Goal: Information Seeking & Learning: Learn about a topic

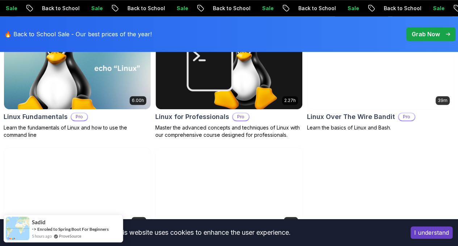
scroll to position [217, 0]
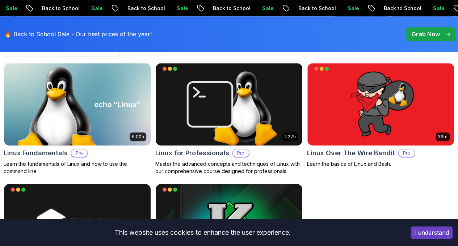
click at [0, 0] on p "Free" at bounding box center [0, 0] width 0 height 0
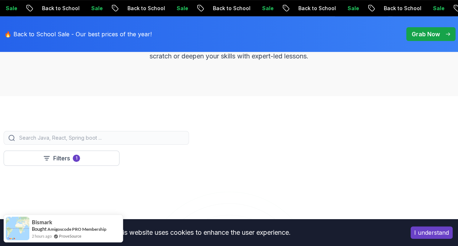
scroll to position [145, 0]
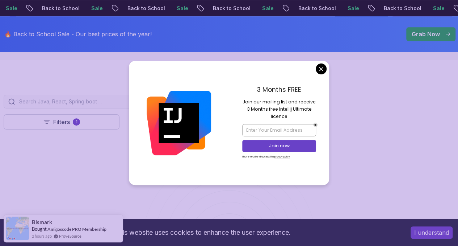
click at [0, 0] on icon at bounding box center [0, 0] width 0 height 0
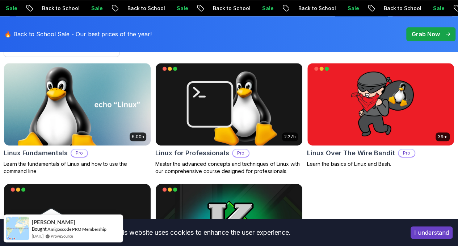
scroll to position [145, 0]
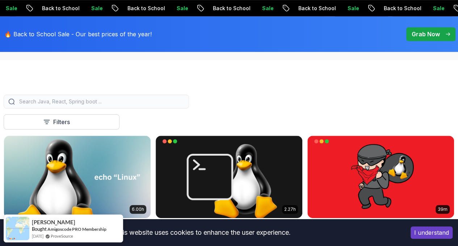
click at [0, 0] on button "Course" at bounding box center [0, 0] width 0 height 0
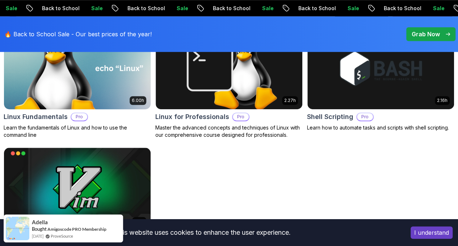
scroll to position [181, 0]
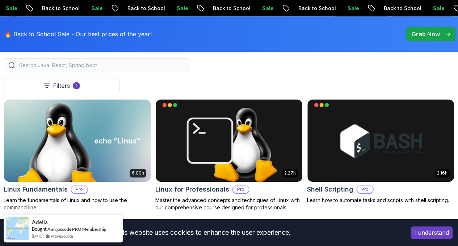
click at [0, 0] on icon at bounding box center [0, 0] width 0 height 0
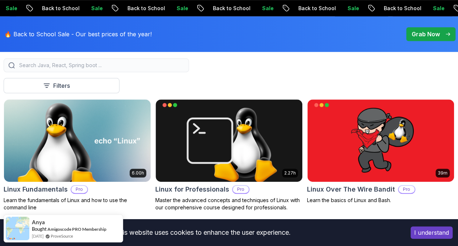
click at [166, 69] on input "search" at bounding box center [101, 65] width 167 height 7
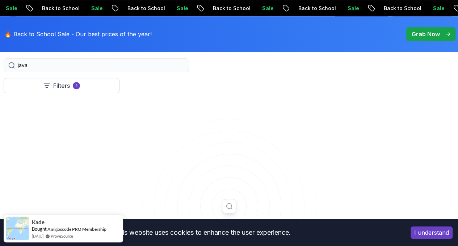
type input "java"
click at [0, 0] on icon at bounding box center [0, 0] width 0 height 0
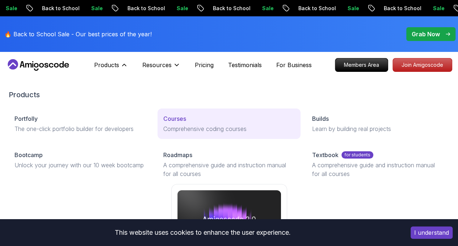
click at [163, 123] on p "Courses" at bounding box center [174, 118] width 23 height 9
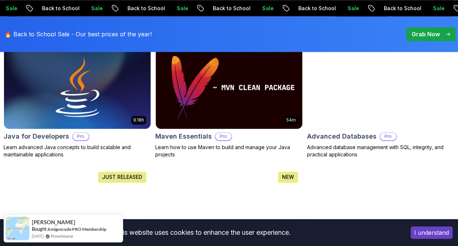
scroll to position [399, 0]
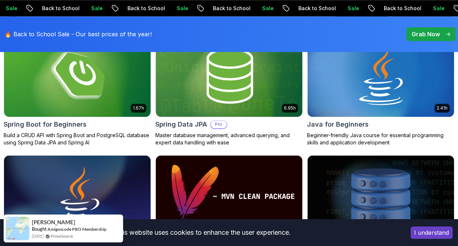
click at [0, 0] on button "Free" at bounding box center [0, 0] width 0 height 0
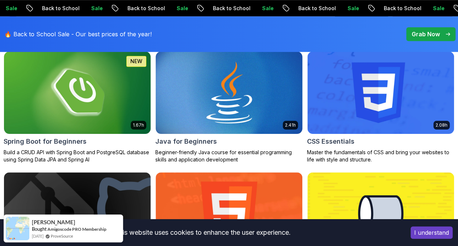
scroll to position [181, 0]
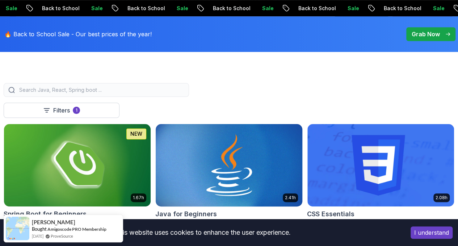
click at [277, 146] on img at bounding box center [229, 165] width 154 height 86
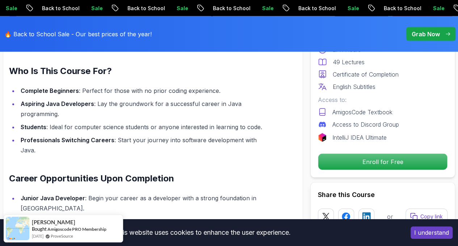
scroll to position [688, 0]
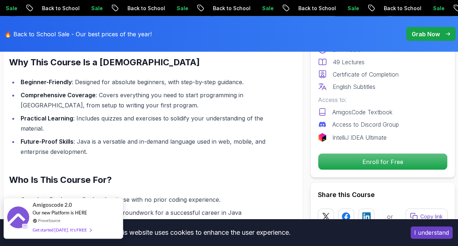
click at [73, 229] on div "Get started [DATE]. It's FREE" at bounding box center [62, 229] width 59 height 8
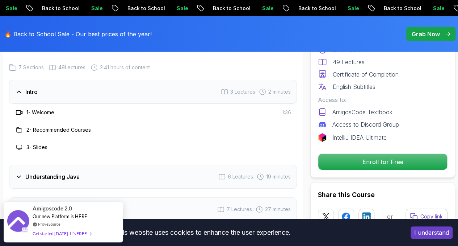
scroll to position [1155, 0]
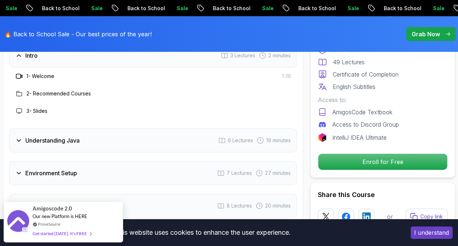
click at [60, 168] on h3 "Environment Setup" at bounding box center [51, 172] width 52 height 9
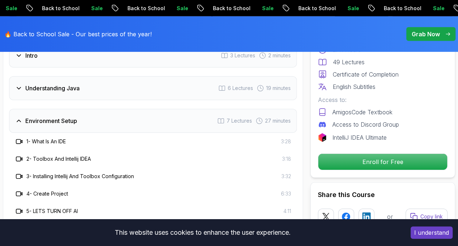
click at [71, 116] on h3 "Environment Setup" at bounding box center [51, 120] width 52 height 9
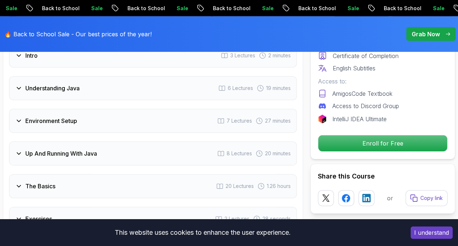
click at [43, 182] on h3 "The Basics" at bounding box center [40, 186] width 30 height 9
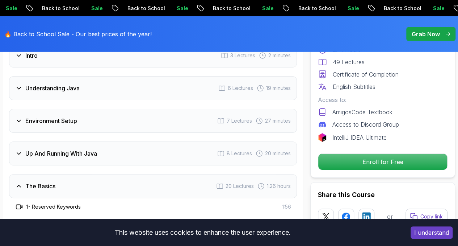
click at [50, 149] on h3 "Up And Running With Java" at bounding box center [61, 153] width 72 height 9
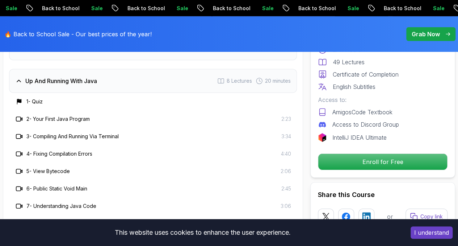
scroll to position [1300, 0]
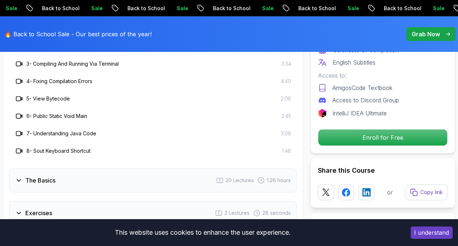
click at [55, 201] on div "Exercises 2 Lectures 28 seconds" at bounding box center [153, 213] width 288 height 24
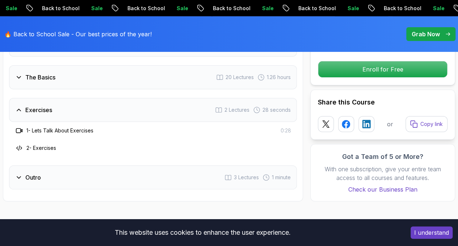
scroll to position [1228, 0]
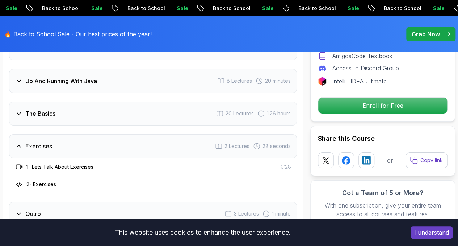
click at [53, 201] on div "Outro 3 Lectures 1 minute" at bounding box center [153, 213] width 288 height 24
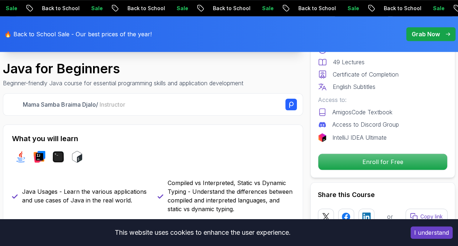
scroll to position [0, 0]
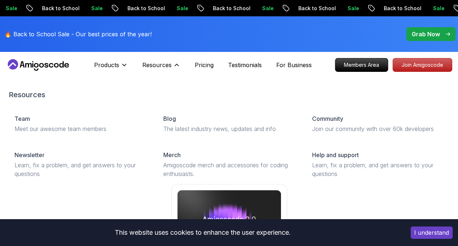
click at [98, 83] on div "Resources Team Meet our awesome team members Blog The latest industry news, upd…" at bounding box center [229, 189] width 441 height 228
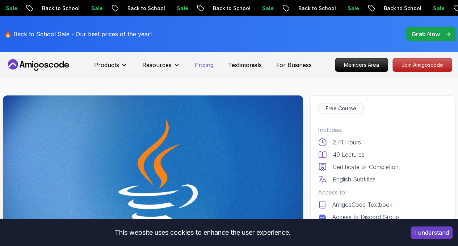
click at [207, 64] on p "Pricing" at bounding box center [204, 65] width 19 height 9
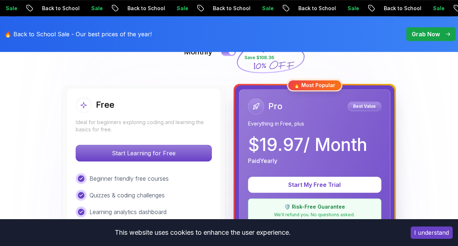
scroll to position [145, 0]
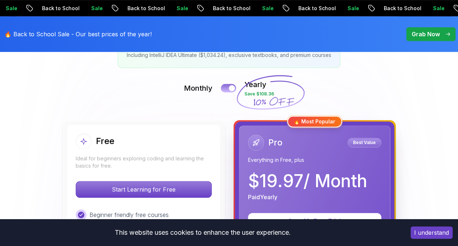
click at [228, 87] on button at bounding box center [228, 88] width 15 height 8
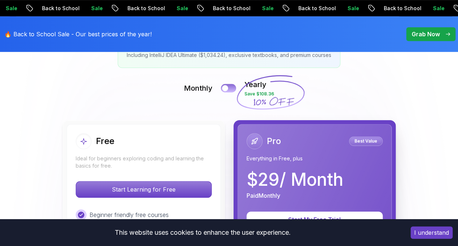
click at [233, 88] on button at bounding box center [228, 88] width 15 height 8
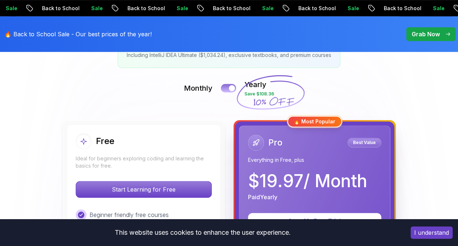
click at [224, 88] on button at bounding box center [228, 88] width 15 height 8
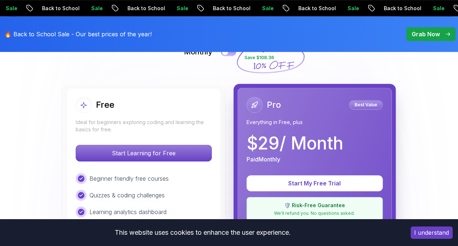
scroll to position [109, 0]
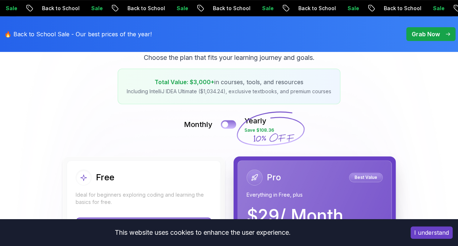
click at [233, 125] on button at bounding box center [228, 124] width 15 height 8
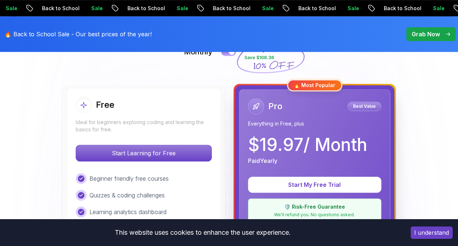
scroll to position [145, 0]
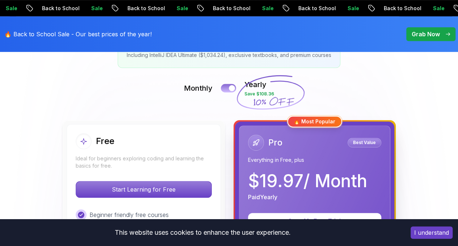
click at [224, 86] on button at bounding box center [228, 88] width 15 height 8
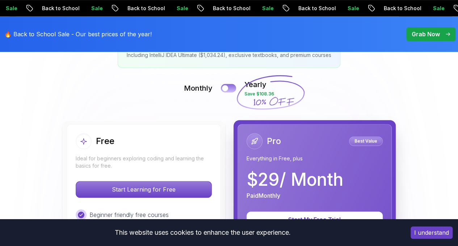
click at [232, 86] on button at bounding box center [228, 88] width 15 height 8
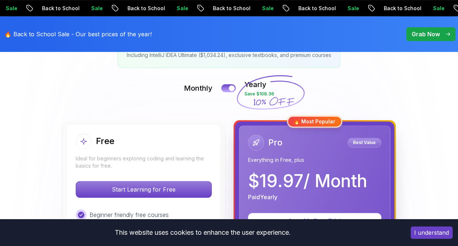
scroll to position [181, 0]
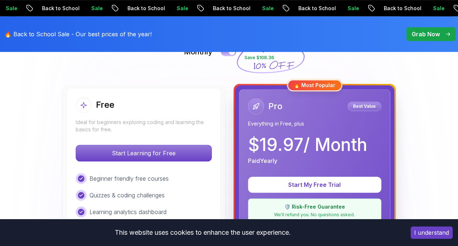
click at [228, 53] on button at bounding box center [228, 51] width 15 height 8
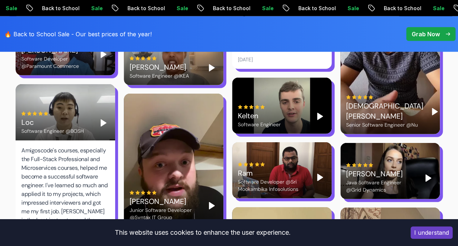
scroll to position [2355, 0]
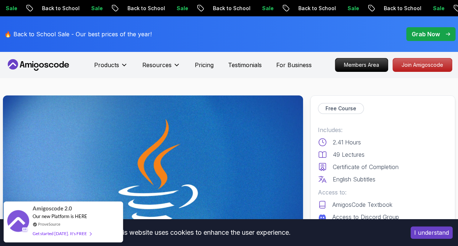
scroll to position [109, 0]
